Goal: Transaction & Acquisition: Purchase product/service

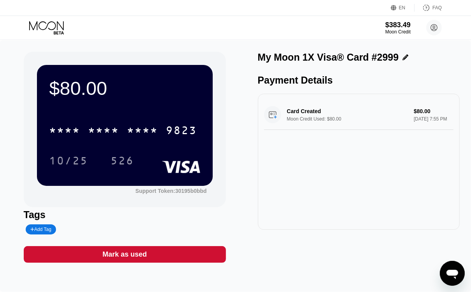
click at [57, 26] on icon at bounding box center [46, 25] width 35 height 9
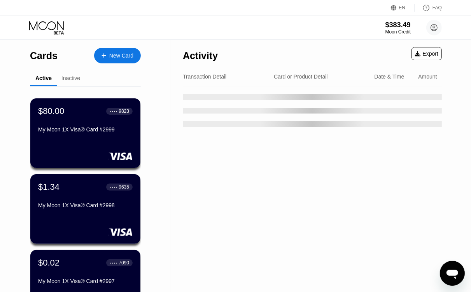
click at [119, 59] on div "New Card" at bounding box center [121, 55] width 24 height 7
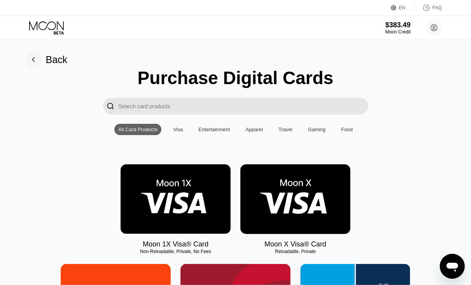
click at [170, 188] on img at bounding box center [176, 199] width 110 height 70
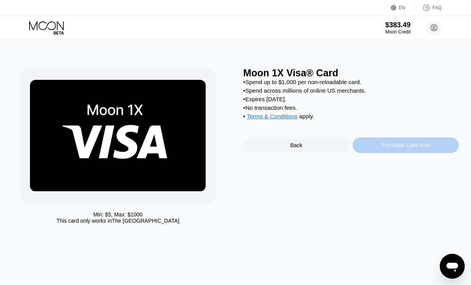
click at [370, 153] on div "Purchase Card Now" at bounding box center [406, 145] width 106 height 16
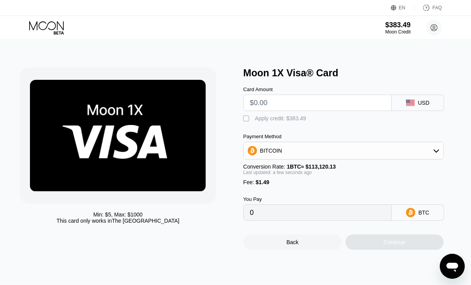
click at [276, 107] on input "text" at bounding box center [317, 103] width 135 height 16
type input "$1"
type input "0.00002202"
type input "$10"
type input "0.00010158"
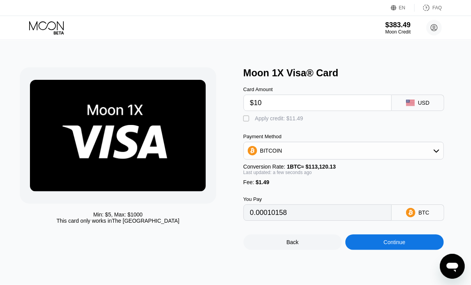
type input "$10"
click at [247, 121] on div "" at bounding box center [247, 119] width 8 height 8
type input "0"
click at [390, 245] on div "Continue" at bounding box center [394, 242] width 22 height 6
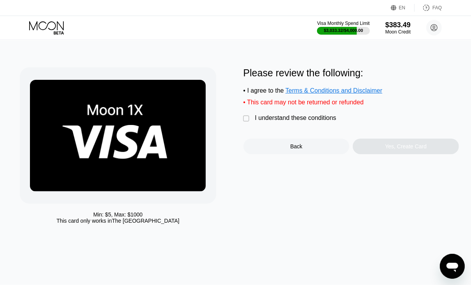
click at [246, 122] on div "" at bounding box center [247, 119] width 8 height 8
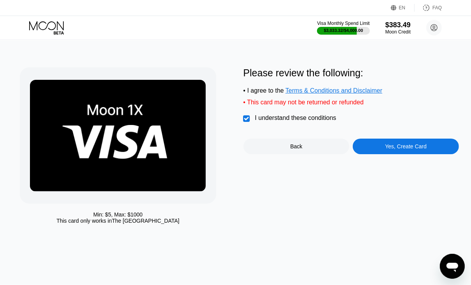
click at [416, 149] on div "Yes, Create Card" at bounding box center [406, 146] width 42 height 6
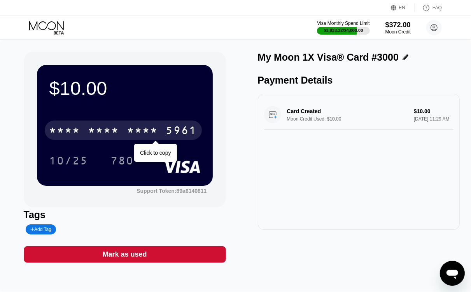
click at [183, 127] on div "5961" at bounding box center [181, 131] width 31 height 12
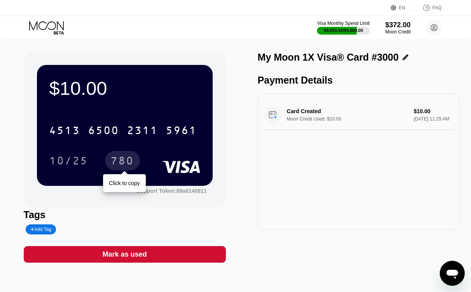
click at [128, 163] on div "780" at bounding box center [122, 162] width 23 height 12
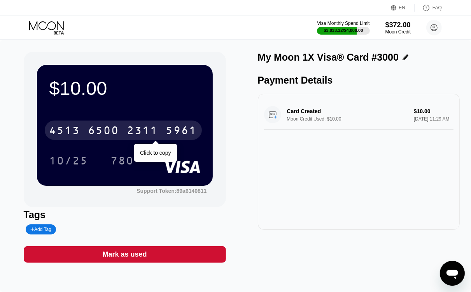
click at [183, 127] on div "5961" at bounding box center [181, 131] width 31 height 12
